Goal: Information Seeking & Learning: Learn about a topic

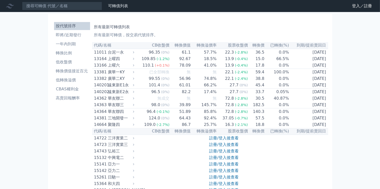
click at [0, 0] on icon at bounding box center [0, 0] width 0 height 0
click at [0, 0] on div "可轉債列表 財務數據 登入／註冊" at bounding box center [0, 0] width 0 height 0
click at [0, 0] on link "登入／註冊" at bounding box center [0, 0] width 0 height 0
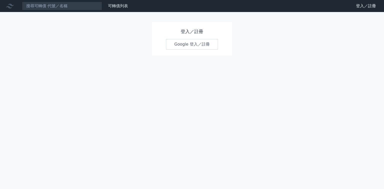
click at [204, 40] on link "Google 登入／註冊" at bounding box center [192, 44] width 52 height 11
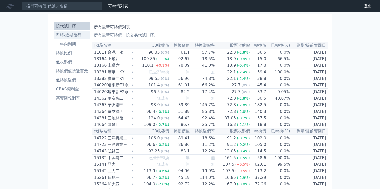
click at [69, 32] on li "即將/近期發行" at bounding box center [72, 35] width 36 height 6
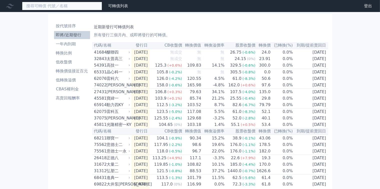
click at [42, 7] on input at bounding box center [62, 6] width 80 height 9
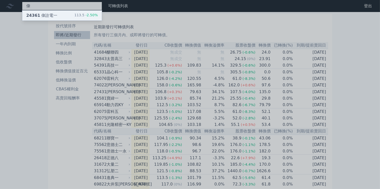
type input "偉"
click at [84, 15] on span "-2.50%" at bounding box center [91, 15] width 14 height 4
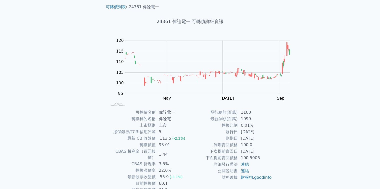
scroll to position [25, 0]
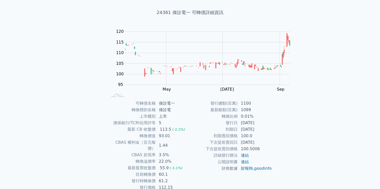
click at [190, 158] on td "22.0%" at bounding box center [173, 161] width 34 height 7
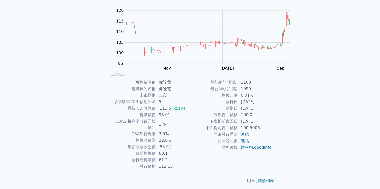
scroll to position [75, 0]
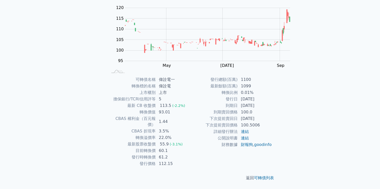
click at [238, 109] on td "2026-09-11" at bounding box center [255, 105] width 34 height 7
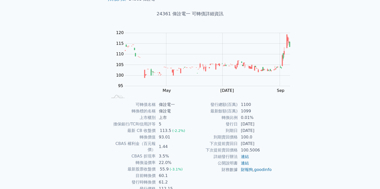
scroll to position [0, 0]
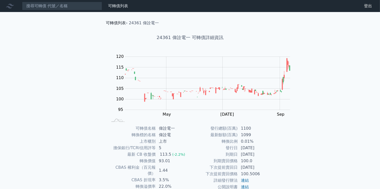
click at [106, 22] on link "可轉債列表" at bounding box center [116, 23] width 20 height 5
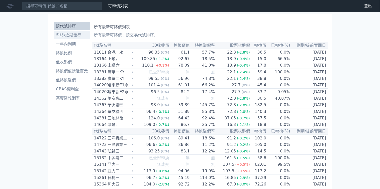
click at [64, 32] on li "即將/近期發行" at bounding box center [72, 35] width 36 height 6
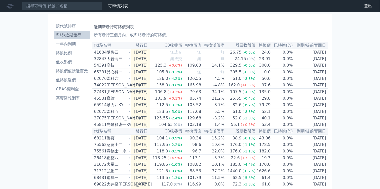
click at [0, 66] on div "可轉債列表 財務數據 可轉債列表 財務數據 登出 登出 按代號排序 即將/近期發行 一年內到期 轉換比例 低收盤價 轉換價值接近百元 低轉換溢價" at bounding box center [190, 177] width 380 height 354
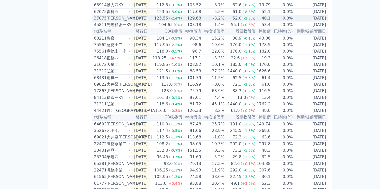
scroll to position [100, 0]
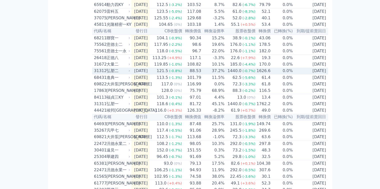
click at [107, 74] on div "弘塑二" at bounding box center [118, 71] width 23 height 6
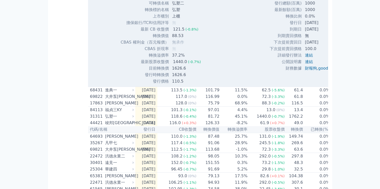
scroll to position [150, 0]
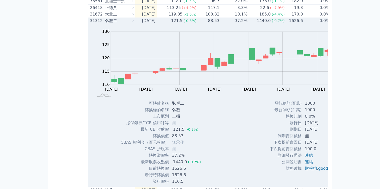
click at [105, 24] on div "弘塑二" at bounding box center [119, 21] width 28 height 6
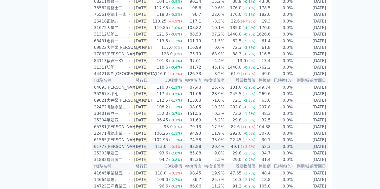
scroll to position [189, 0]
